Goal: Information Seeking & Learning: Find contact information

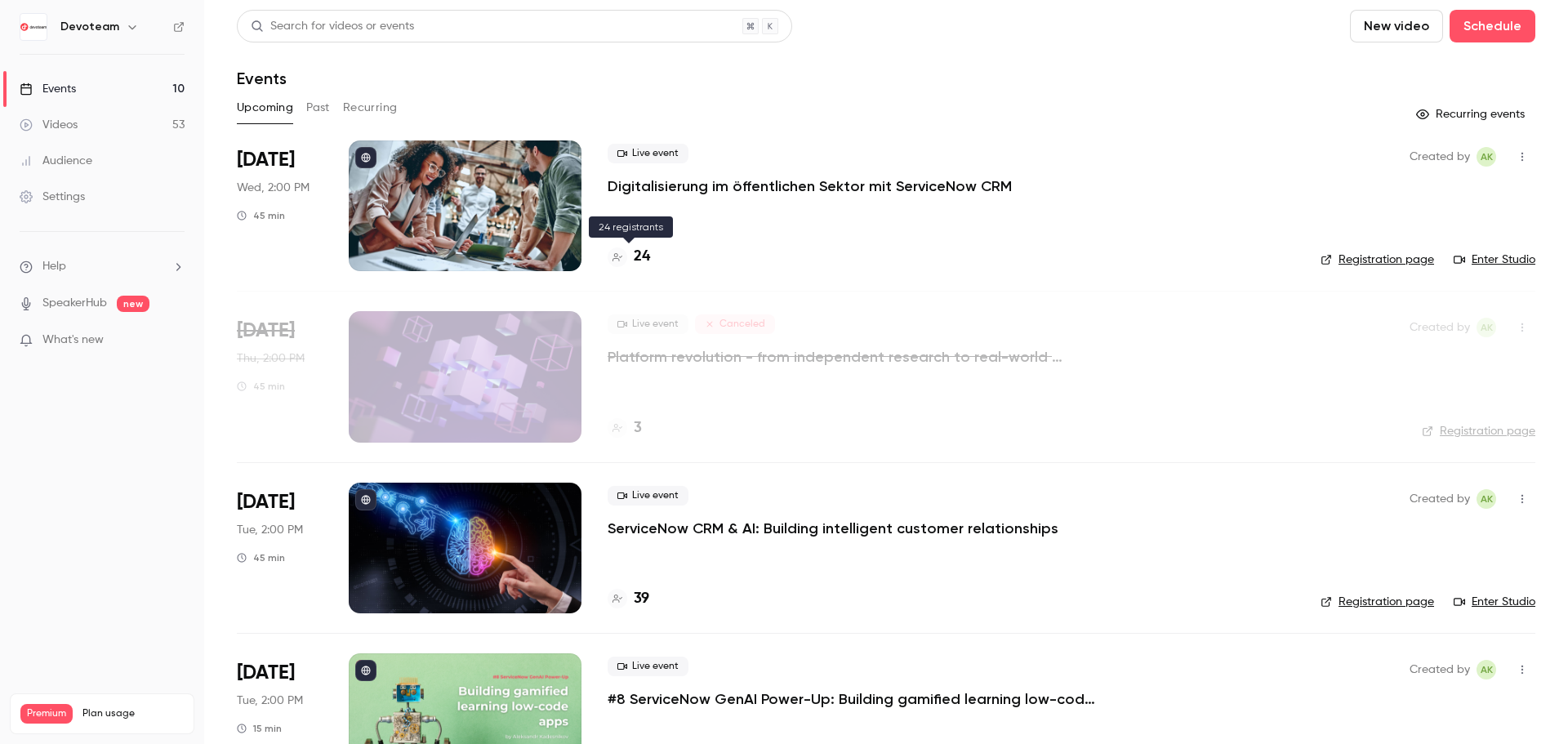
click at [646, 262] on h4 "24" at bounding box center [641, 257] width 17 height 22
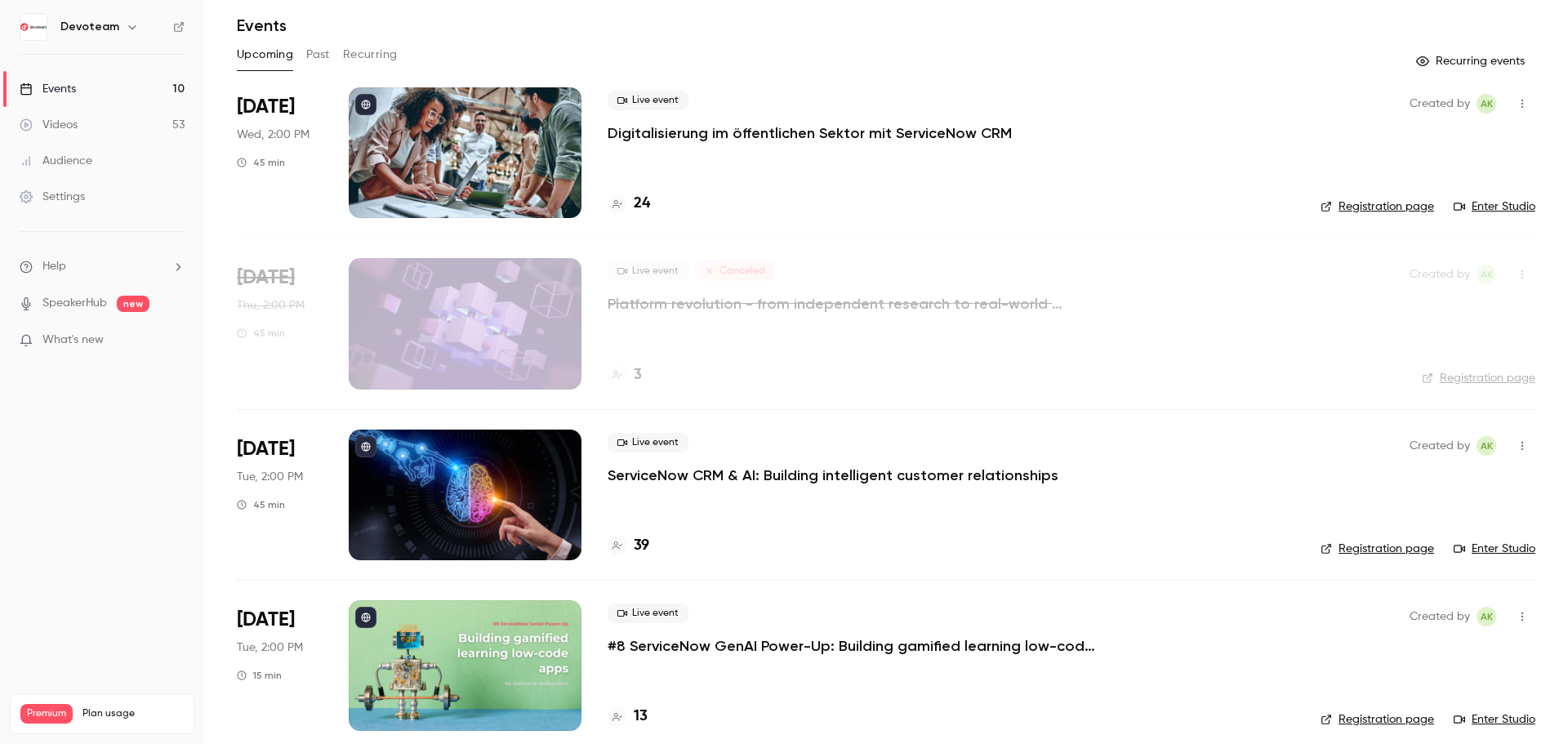
scroll to position [81, 0]
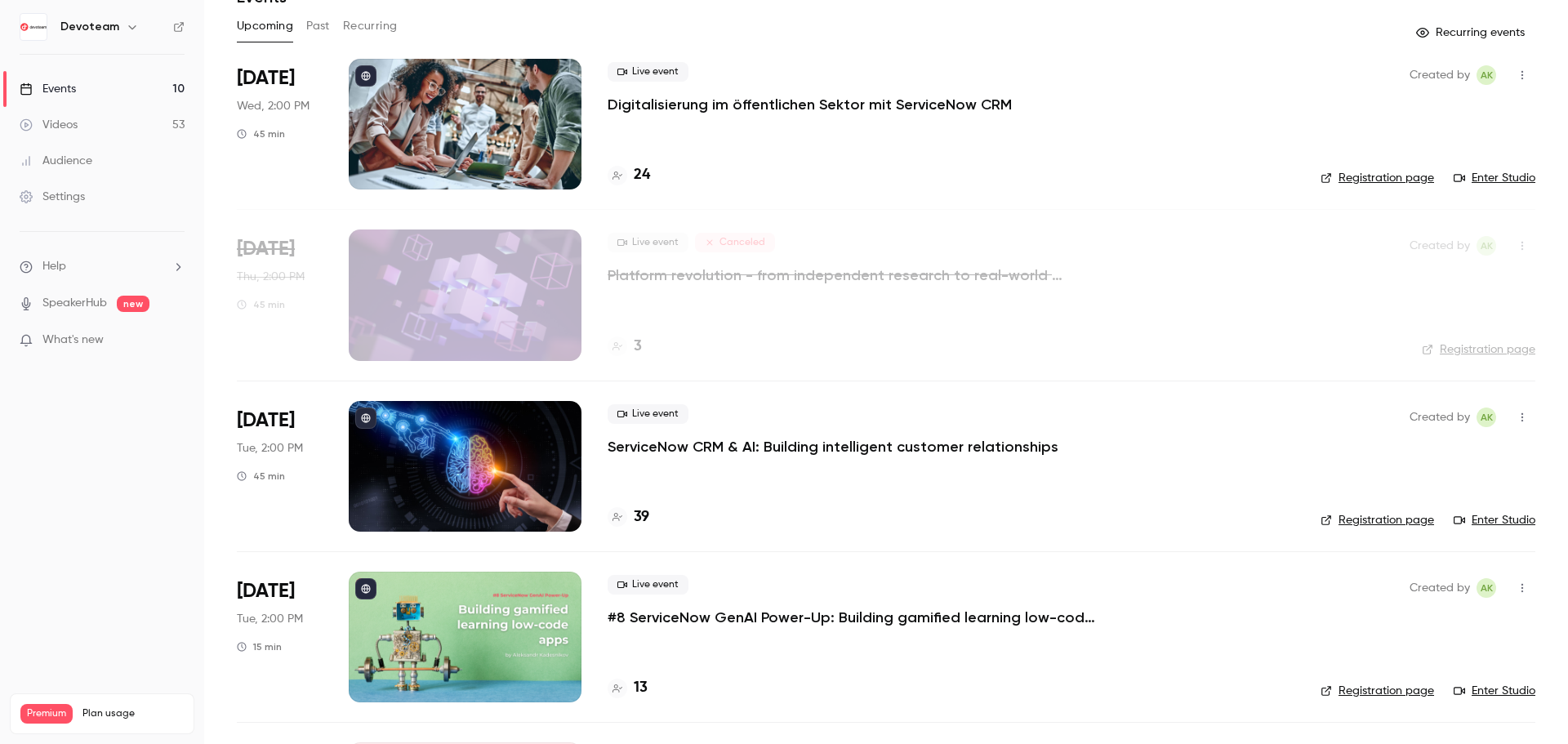
click at [636, 522] on h4 "39" at bounding box center [641, 517] width 16 height 22
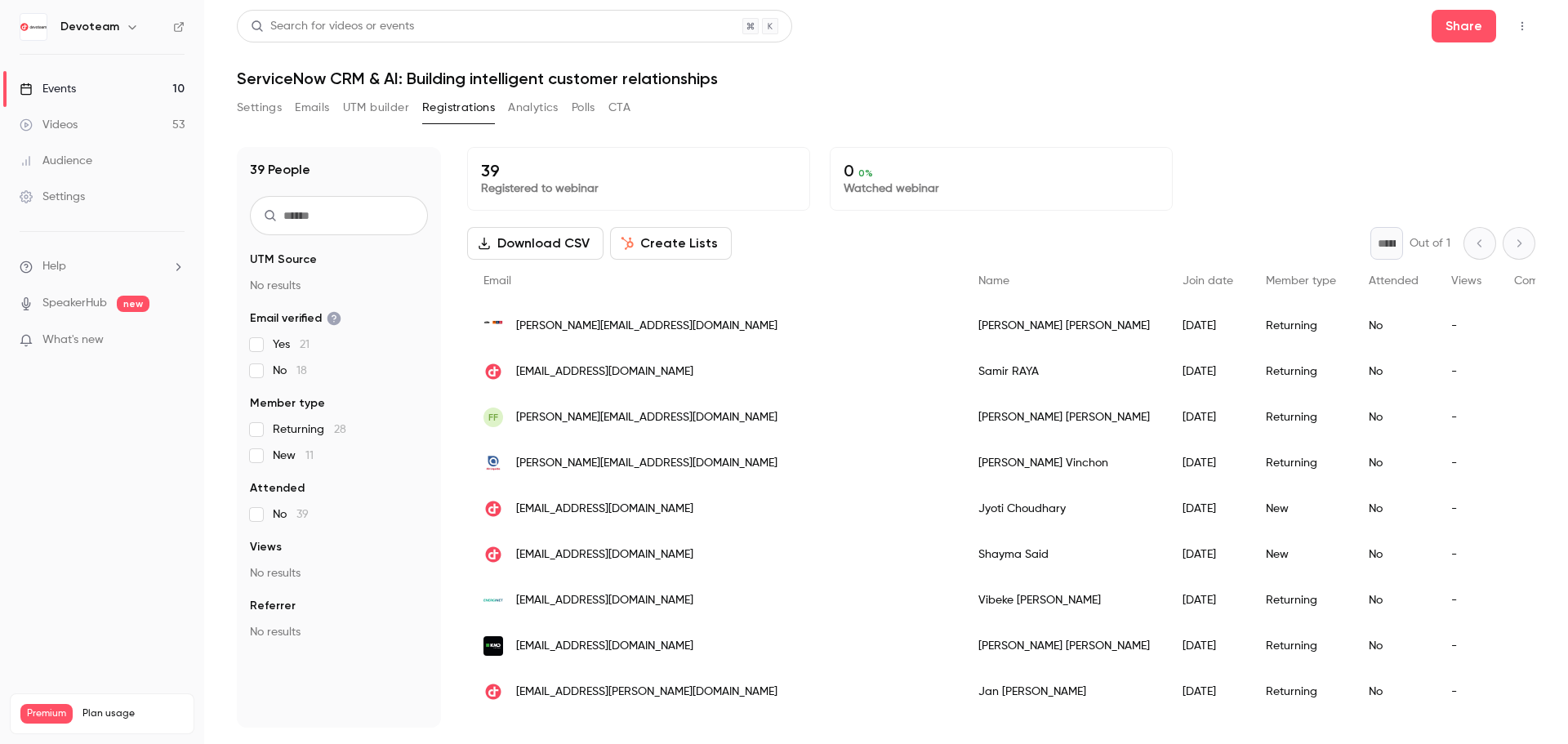
click at [626, 331] on span "[PERSON_NAME][EMAIL_ADDRESS][DOMAIN_NAME]" at bounding box center [646, 327] width 261 height 18
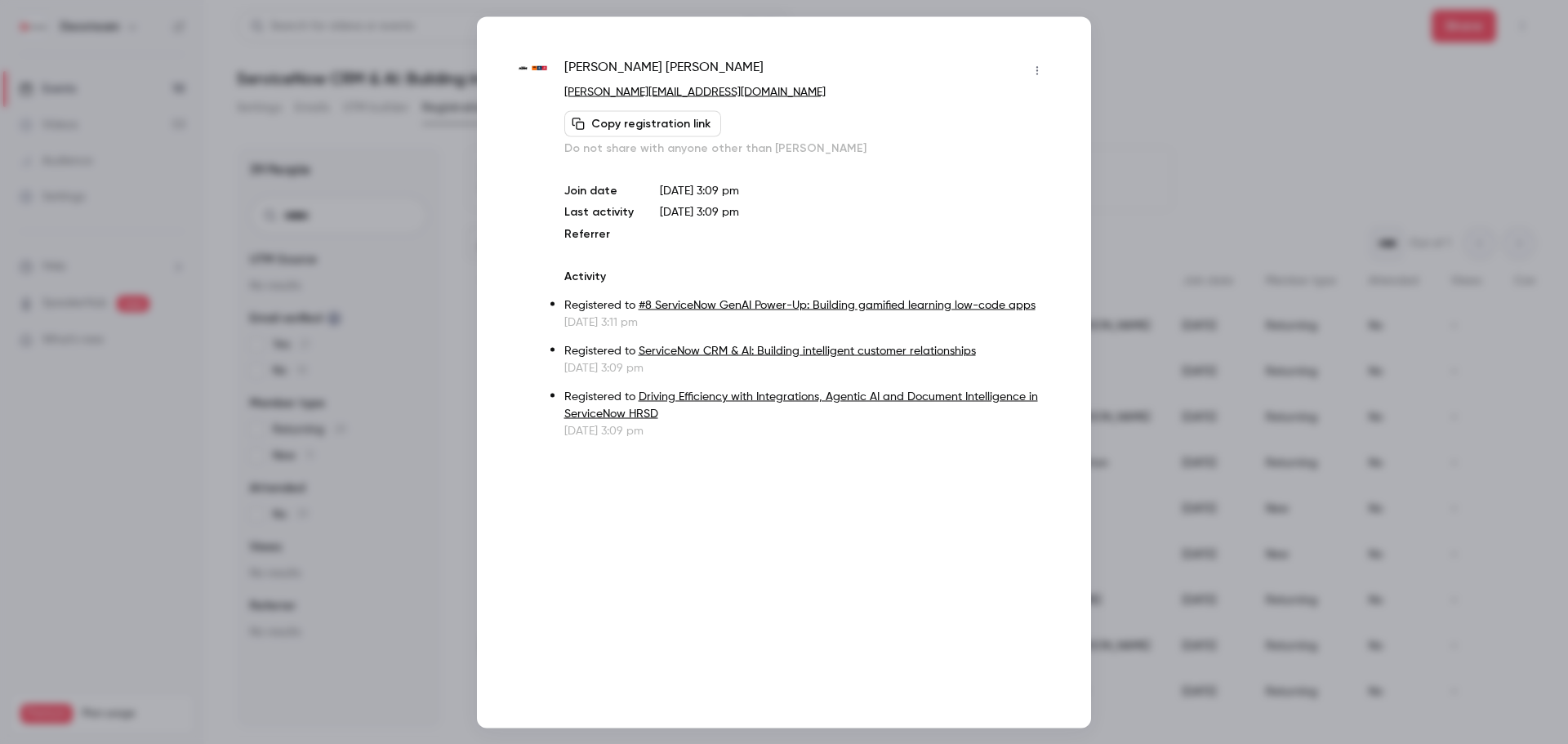
drag, startPoint x: 626, startPoint y: 96, endPoint x: 523, endPoint y: 126, distance: 107.3
click at [626, 96] on link "[PERSON_NAME][EMAIL_ADDRESS][DOMAIN_NAME]" at bounding box center [695, 91] width 261 height 11
click at [832, 227] on p at bounding box center [855, 233] width 391 height 17
click at [1208, 111] on div at bounding box center [784, 372] width 1568 height 744
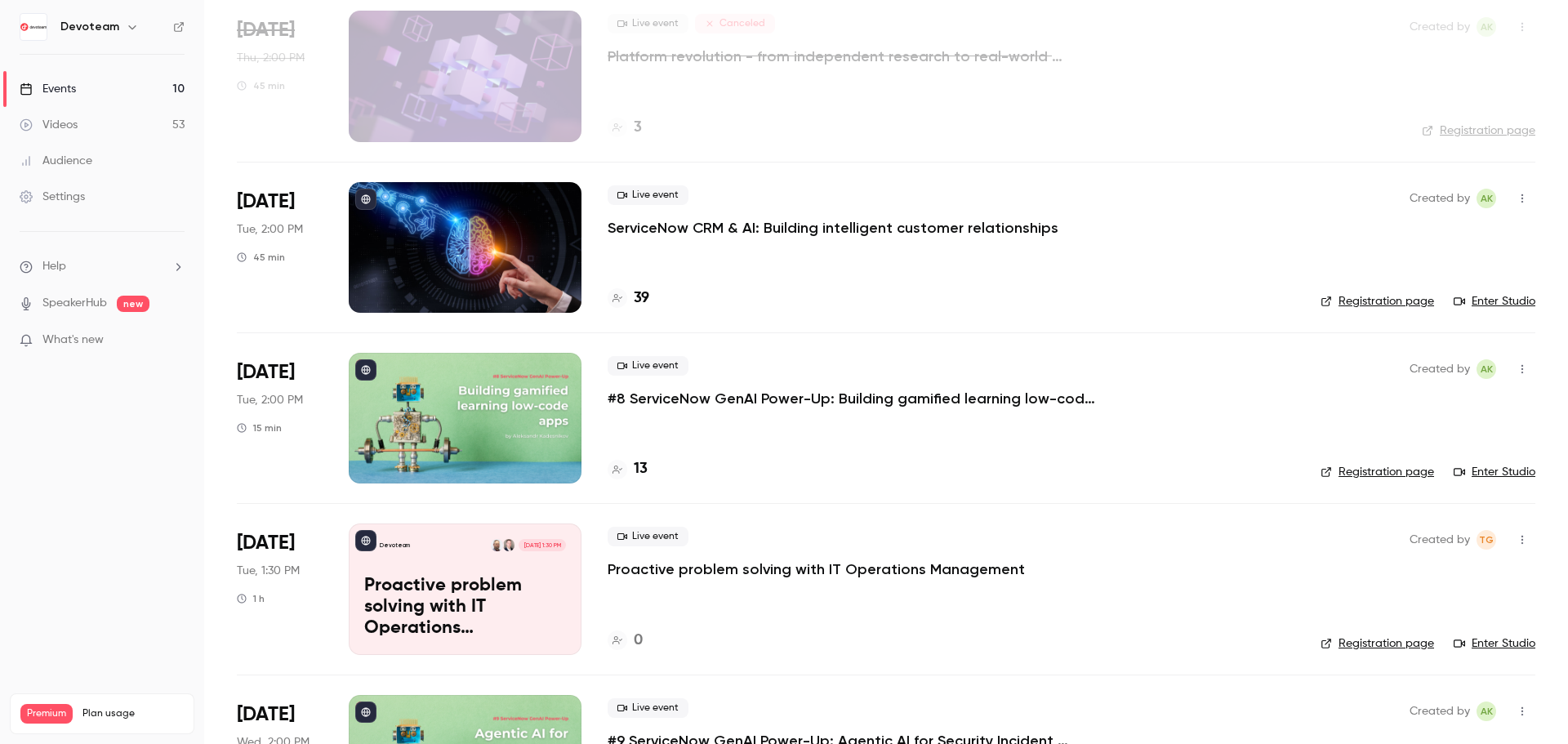
scroll to position [327, 0]
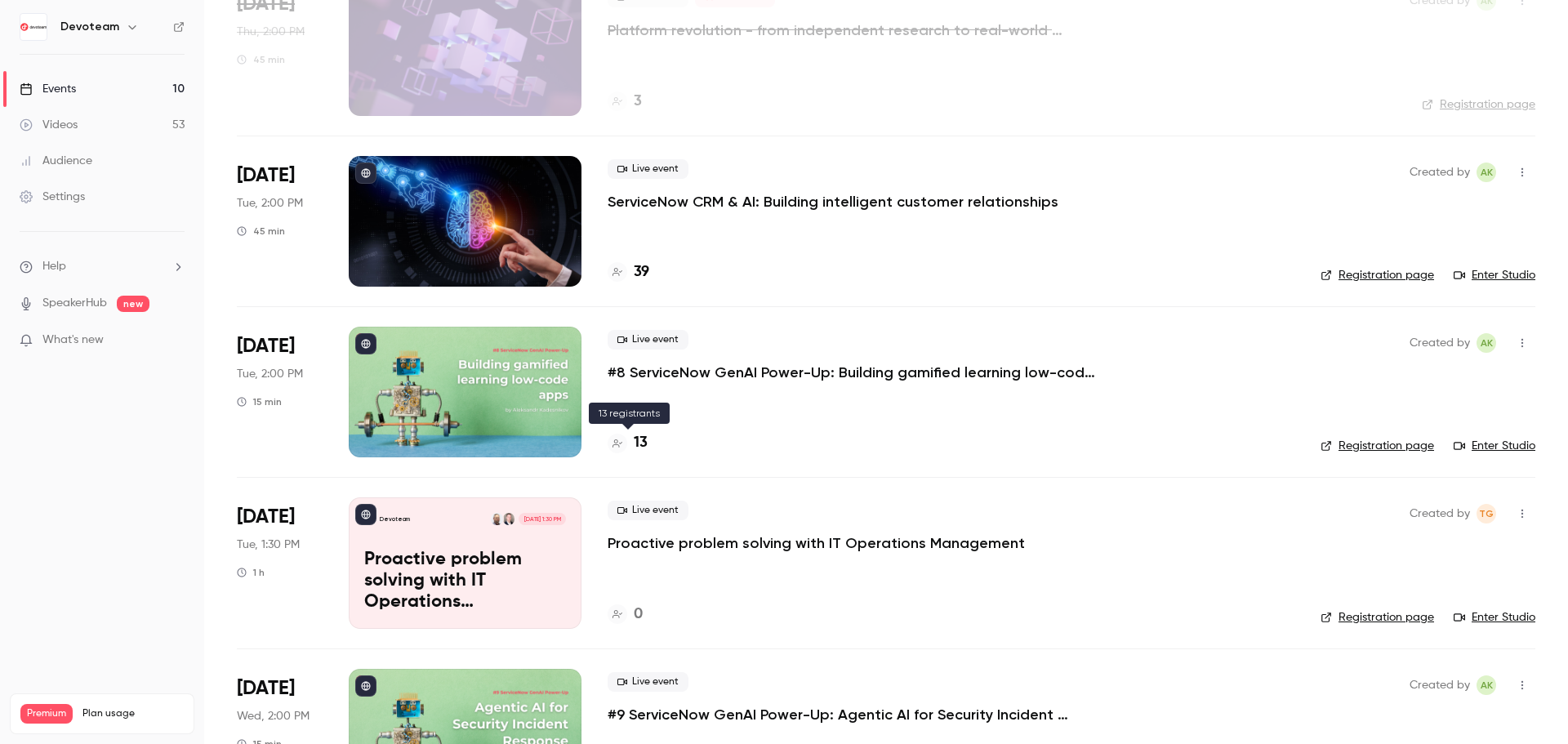
click at [640, 442] on h4 "13" at bounding box center [640, 443] width 14 height 22
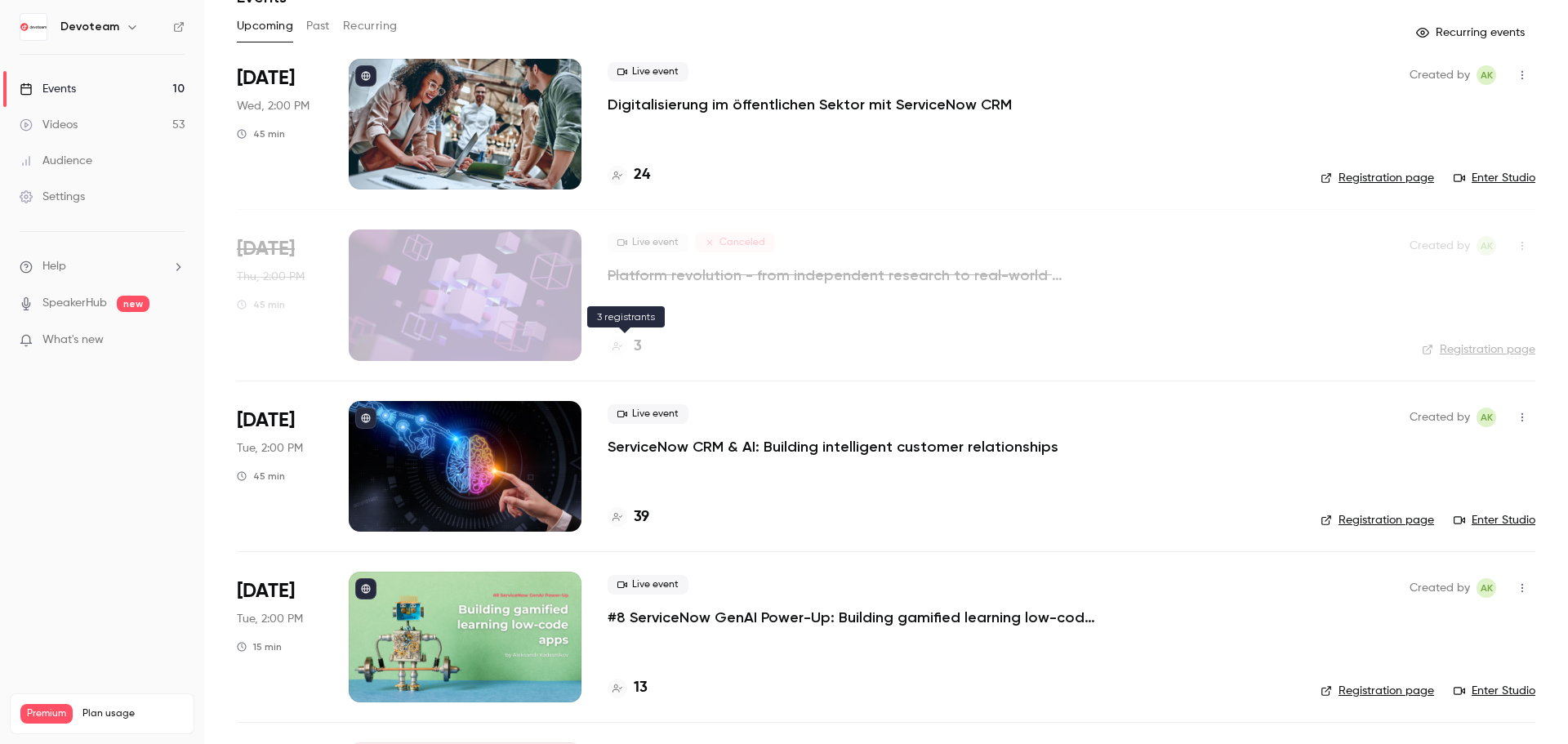
scroll to position [163, 0]
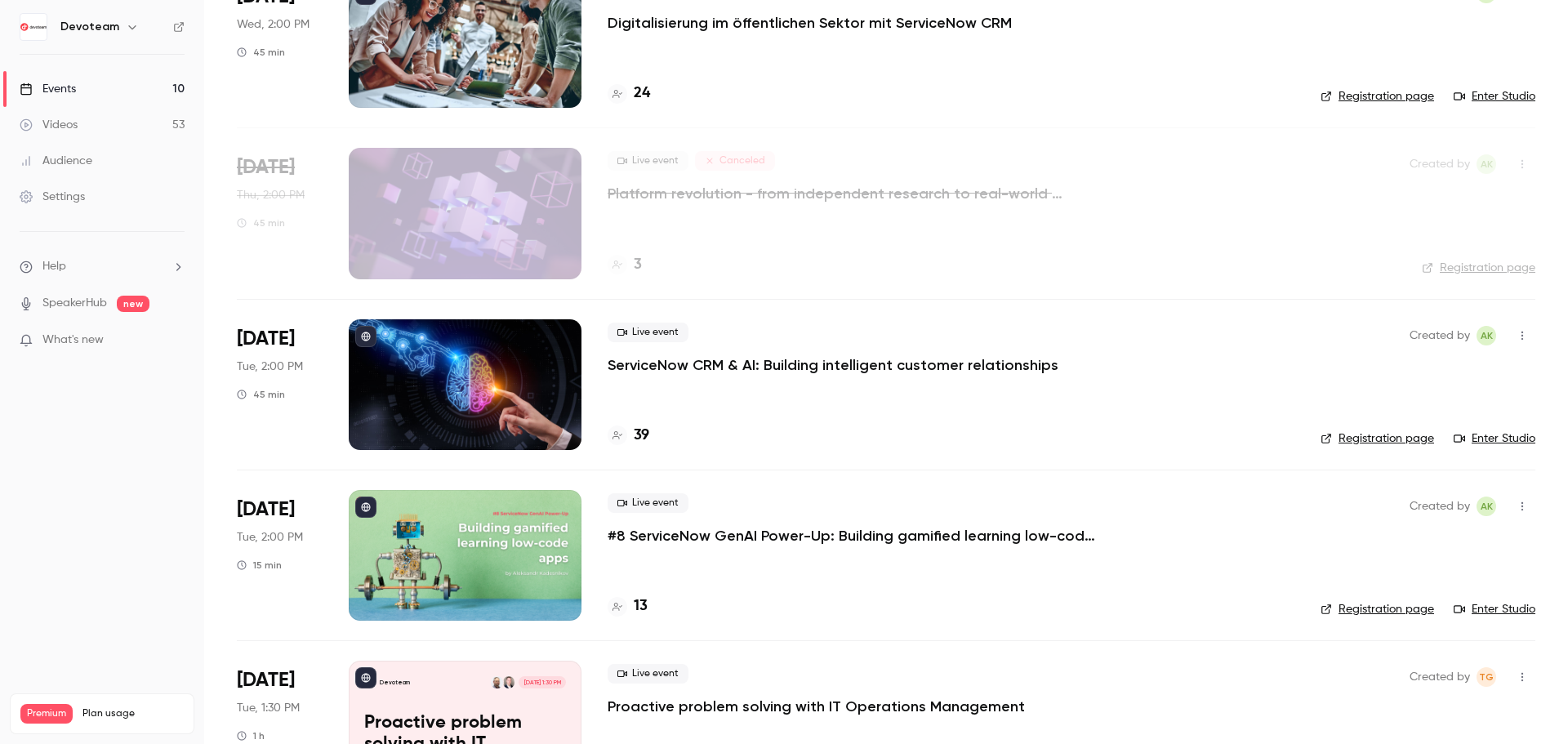
click at [642, 440] on h4 "39" at bounding box center [641, 436] width 16 height 22
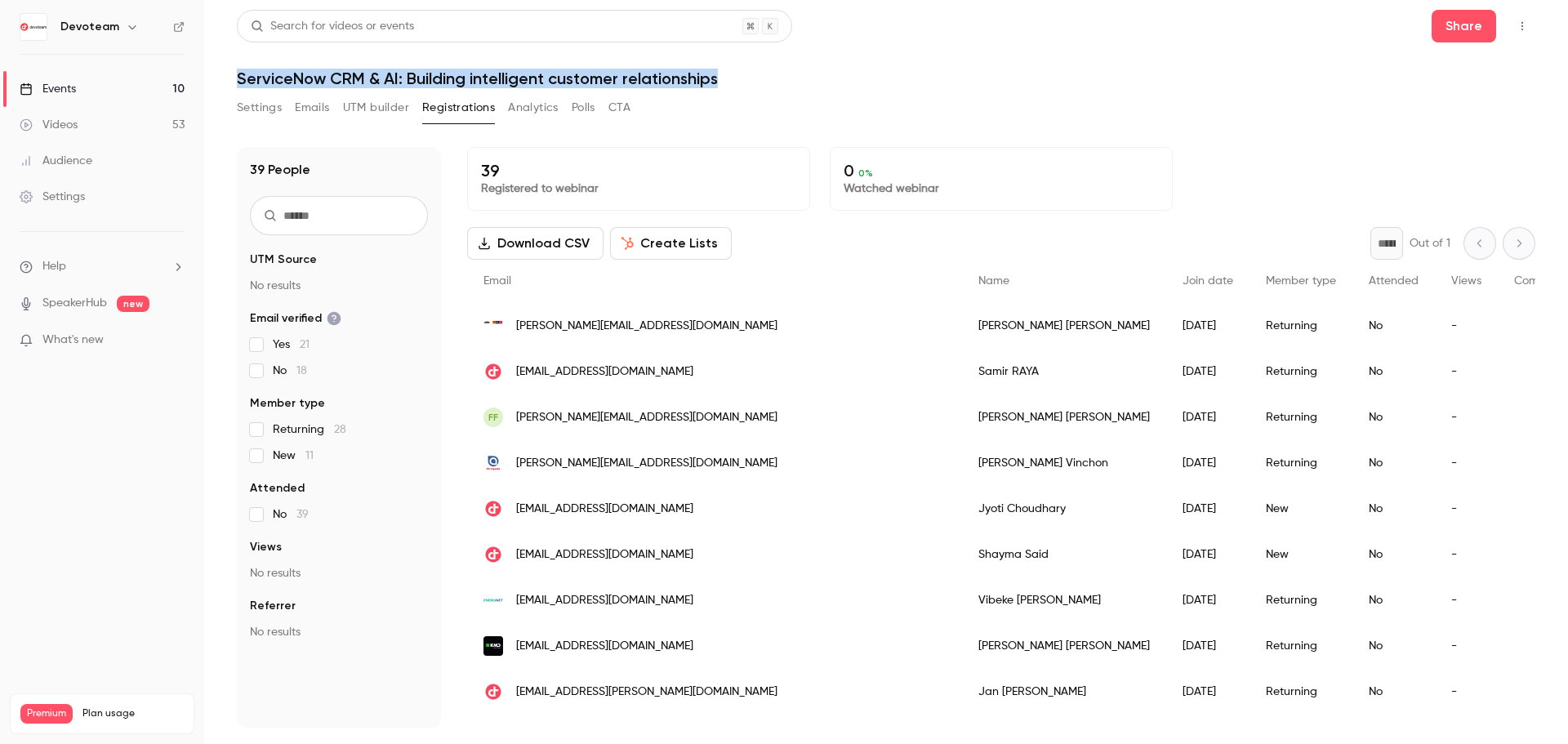
drag, startPoint x: 720, startPoint y: 79, endPoint x: 235, endPoint y: 85, distance: 485.0
click at [235, 85] on main "Search for videos or events Share ServiceNow CRM & AI: Building intelligent cus…" at bounding box center [886, 372] width 1364 height 744
click at [834, 90] on div "Search for videos or events Share ServiceNow CRM & AI: Building intelligent cus…" at bounding box center [886, 368] width 1298 height 718
